Goal: Information Seeking & Learning: Learn about a topic

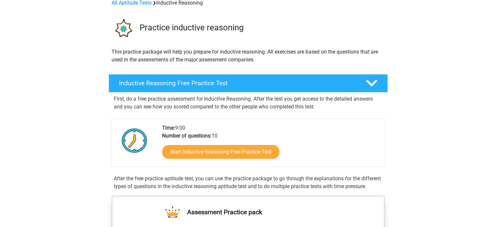
scroll to position [33, 0]
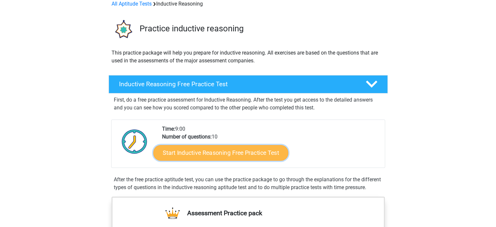
click at [230, 150] on link "Start Inductive Reasoning Free Practice Test" at bounding box center [220, 153] width 135 height 16
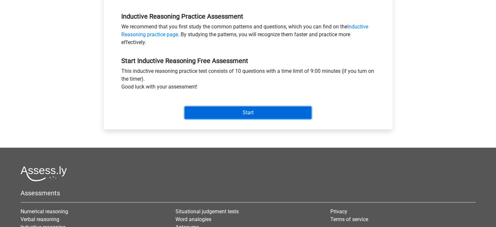
click at [253, 114] on input "Start" at bounding box center [248, 112] width 127 height 12
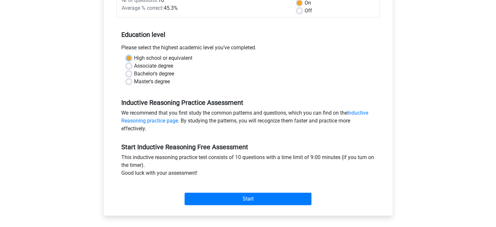
scroll to position [98, 0]
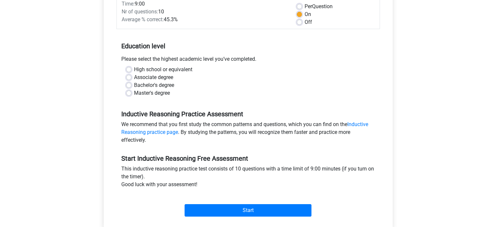
click at [98, 86] on div "Inductive Reasoning Free Practice Test Category: Inductive Reasoning Time: 9:00…" at bounding box center [248, 95] width 305 height 300
click at [134, 84] on label "Bachelor's degree" at bounding box center [154, 85] width 40 height 8
click at [127, 84] on input "Bachelor's degree" at bounding box center [128, 84] width 5 height 7
radio input "true"
click at [154, 94] on label "Master's degree" at bounding box center [152, 93] width 36 height 8
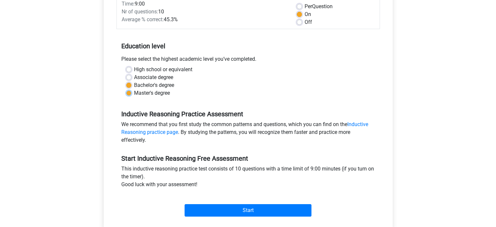
click at [131, 94] on input "Master's degree" at bounding box center [128, 92] width 5 height 7
radio input "true"
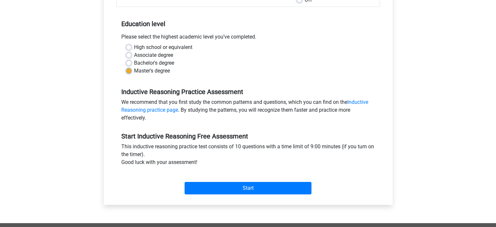
scroll to position [131, 0]
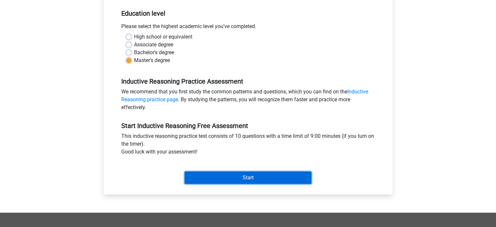
click at [252, 171] on input "Start" at bounding box center [248, 177] width 127 height 12
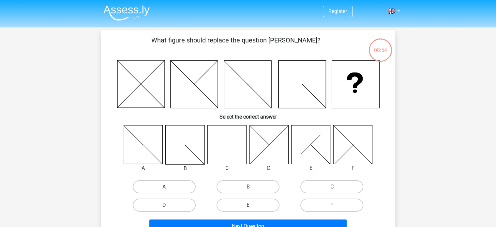
click at [329, 189] on label "C" at bounding box center [331, 186] width 63 height 13
click at [332, 189] on input "C" at bounding box center [334, 189] width 4 height 4
radio input "true"
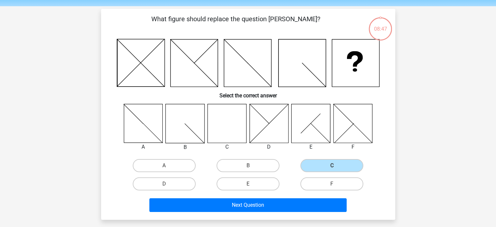
scroll to position [33, 0]
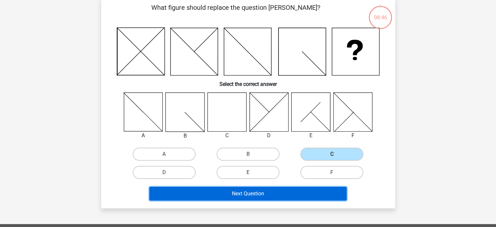
click at [249, 196] on button "Next Question" at bounding box center [247, 194] width 197 height 14
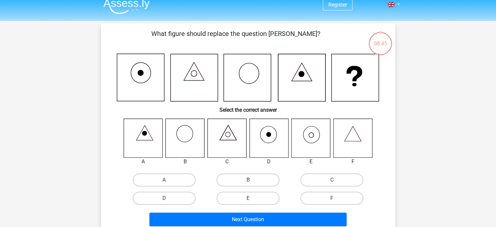
scroll to position [0, 0]
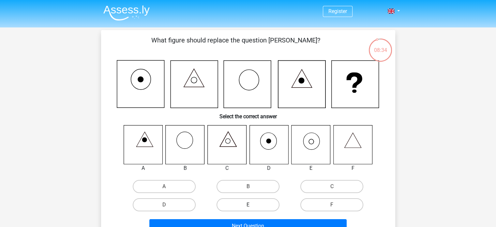
click at [251, 203] on label "E" at bounding box center [248, 204] width 63 height 13
click at [251, 205] on input "E" at bounding box center [250, 207] width 4 height 4
radio input "true"
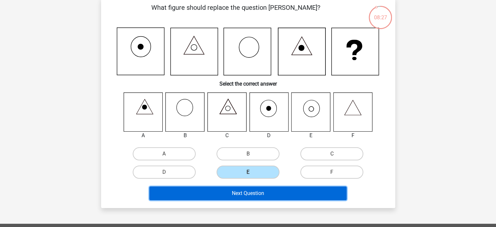
click at [267, 194] on button "Next Question" at bounding box center [247, 193] width 197 height 14
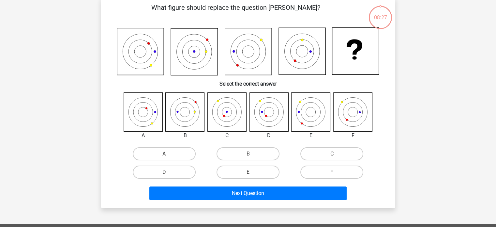
scroll to position [30, 0]
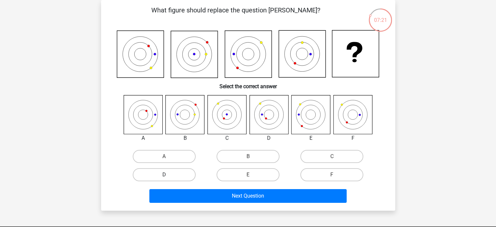
click at [176, 173] on label "D" at bounding box center [164, 174] width 63 height 13
click at [168, 175] on input "D" at bounding box center [166, 177] width 4 height 4
radio input "true"
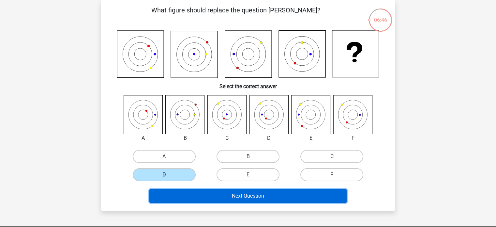
click at [273, 192] on button "Next Question" at bounding box center [247, 196] width 197 height 14
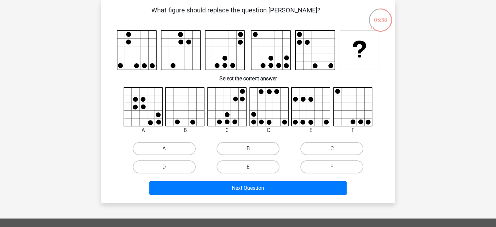
click at [318, 150] on label "C" at bounding box center [331, 148] width 63 height 13
click at [332, 150] on input "C" at bounding box center [334, 150] width 4 height 4
radio input "true"
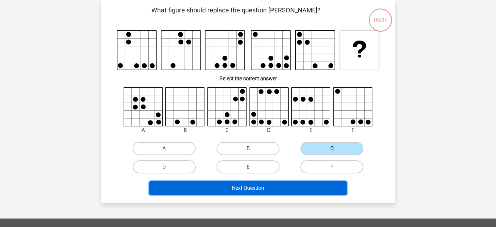
click at [294, 182] on button "Next Question" at bounding box center [247, 188] width 197 height 14
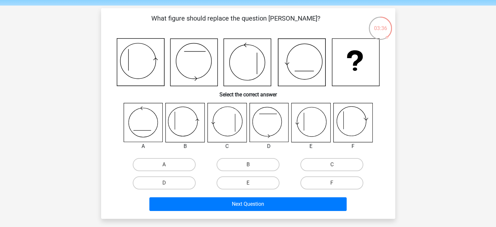
scroll to position [33, 0]
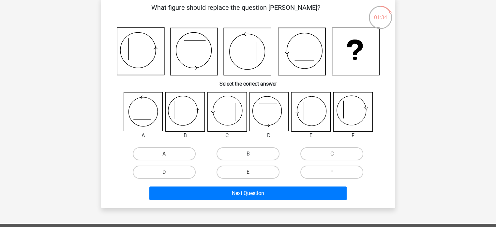
click at [247, 153] on label "B" at bounding box center [248, 153] width 63 height 13
click at [248, 154] on input "B" at bounding box center [250, 156] width 4 height 4
radio input "true"
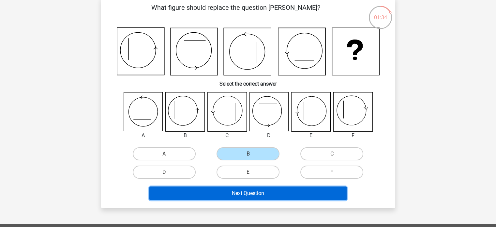
click at [269, 195] on button "Next Question" at bounding box center [247, 193] width 197 height 14
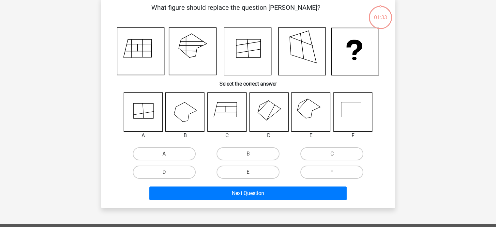
scroll to position [30, 0]
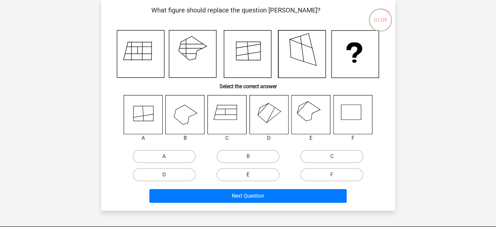
click at [254, 173] on label "E" at bounding box center [248, 174] width 63 height 13
click at [252, 175] on input "E" at bounding box center [250, 177] width 4 height 4
radio input "true"
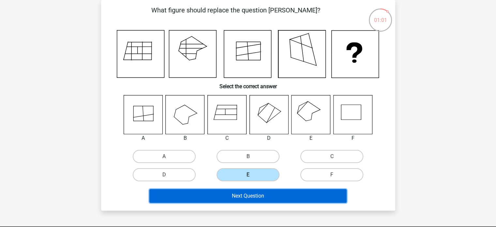
click at [264, 197] on button "Next Question" at bounding box center [247, 196] width 197 height 14
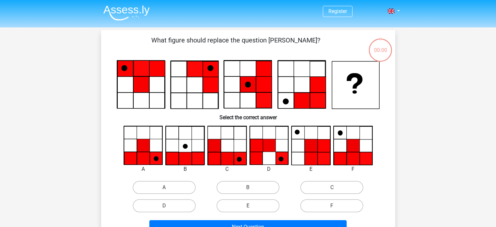
scroll to position [30, 0]
